Goal: Navigation & Orientation: Find specific page/section

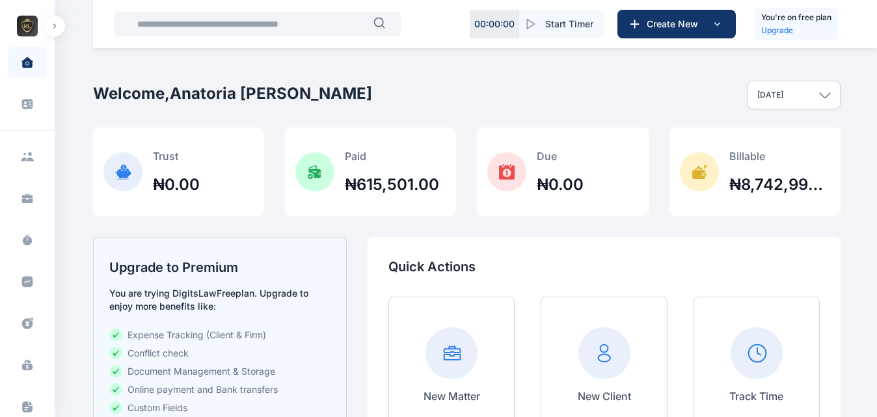
click at [53, 22] on button "button" at bounding box center [54, 26] width 21 height 21
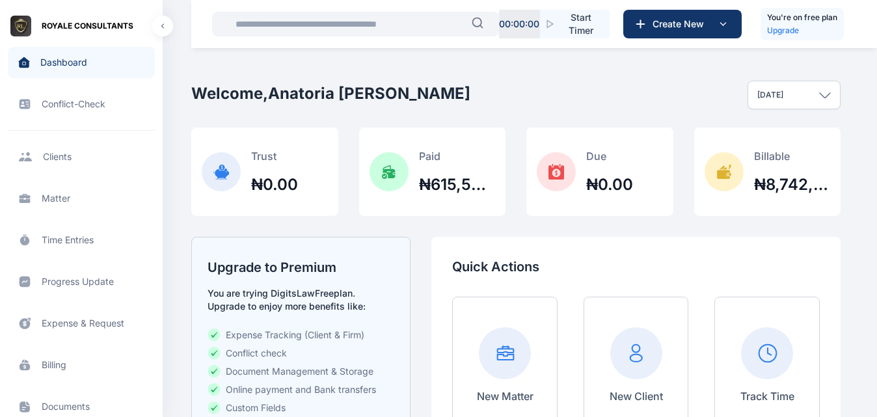
scroll to position [281, 0]
